Goal: Find specific page/section

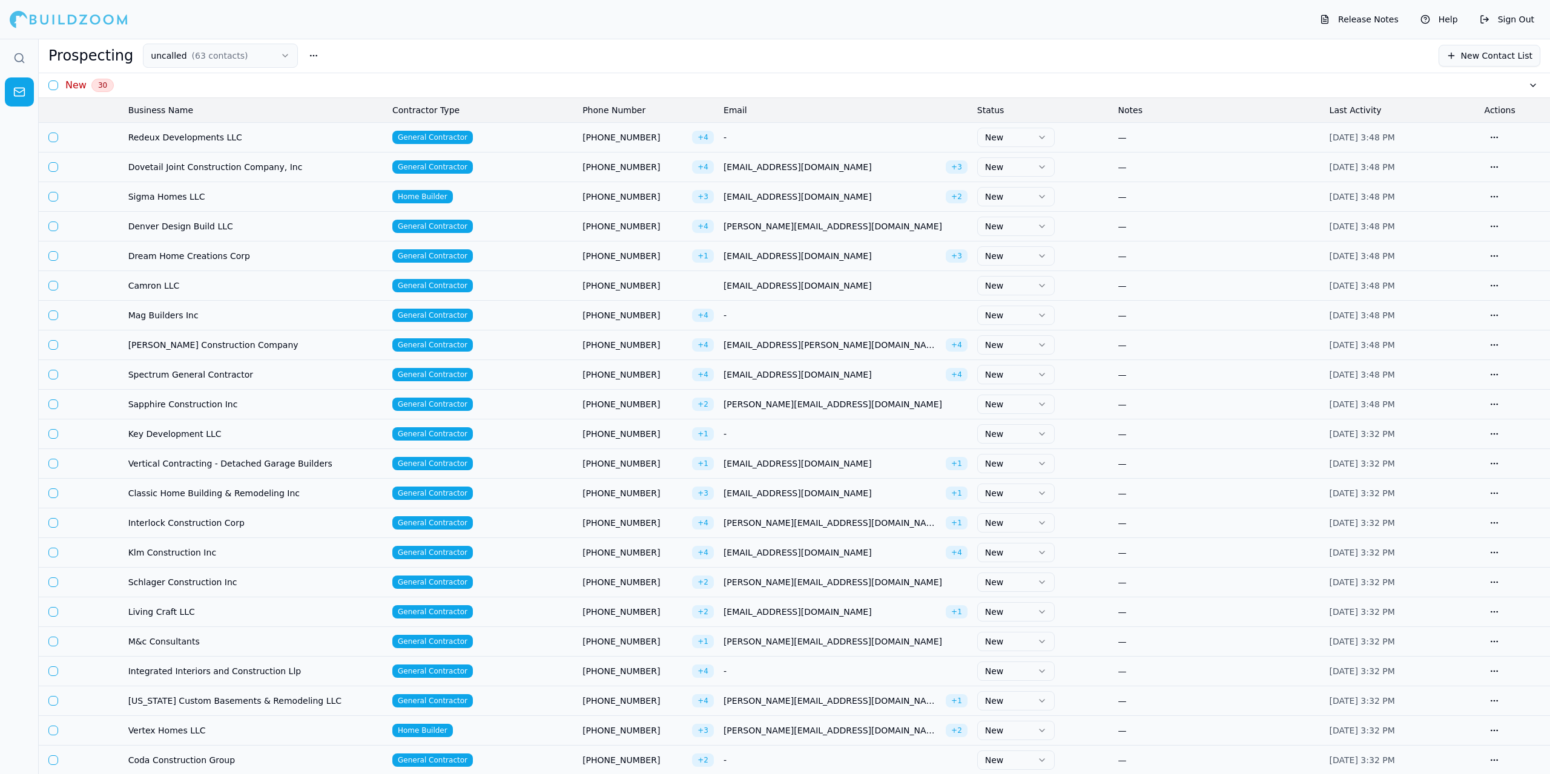
scroll to position [1509, 0]
